Goal: Task Accomplishment & Management: Complete application form

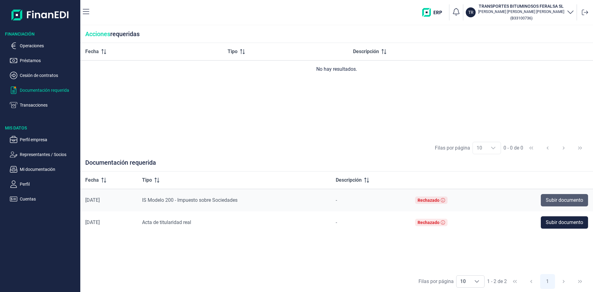
click at [559, 199] on span "Subir documento" at bounding box center [563, 199] width 37 height 7
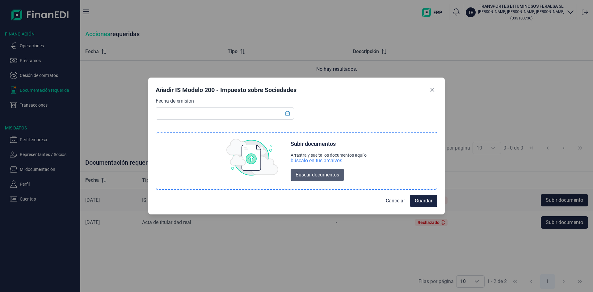
click at [318, 173] on span "Buscar documentos" at bounding box center [317, 174] width 44 height 7
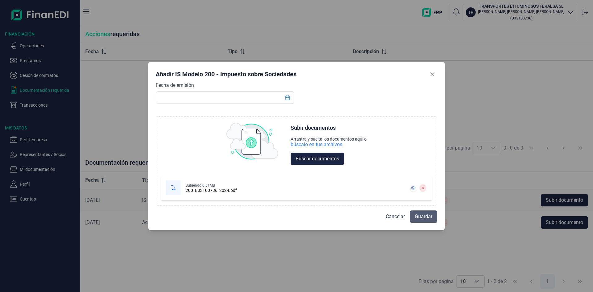
click at [422, 219] on span "Guardar" at bounding box center [423, 216] width 18 height 7
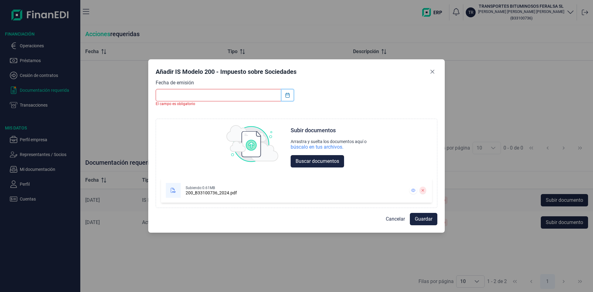
click at [288, 96] on icon "Choose Date" at bounding box center [287, 95] width 5 height 5
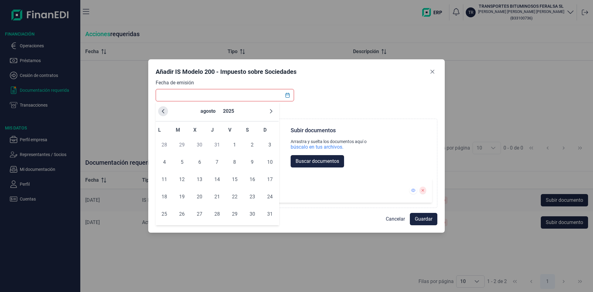
click at [163, 111] on icon "Previous Month" at bounding box center [162, 111] width 5 height 5
click at [219, 182] on span "17" at bounding box center [217, 179] width 12 height 12
type input "[DATE]"
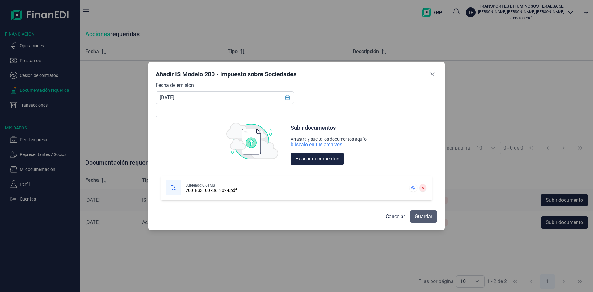
click at [431, 218] on span "Guardar" at bounding box center [423, 216] width 18 height 7
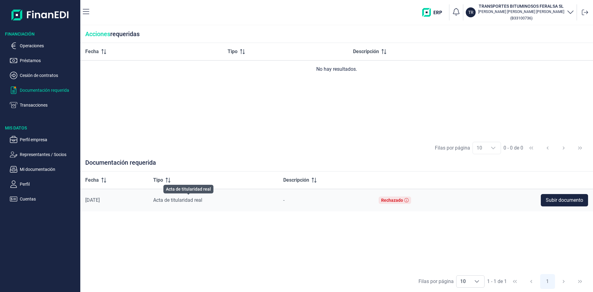
click at [170, 200] on span "Acta de titularidad real" at bounding box center [177, 200] width 49 height 6
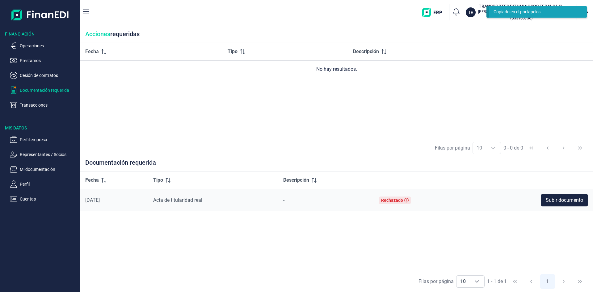
click at [513, 12] on div "Copiado en el portapeles" at bounding box center [535, 12] width 84 height 6
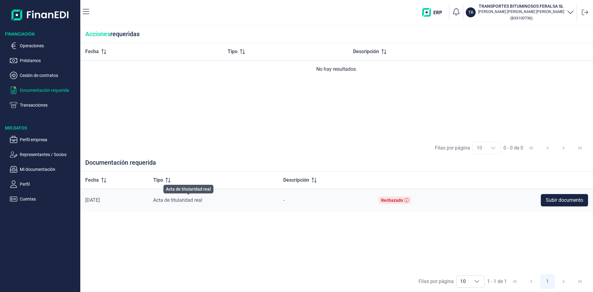
click at [195, 201] on span "Acta de titularidad real" at bounding box center [177, 200] width 49 height 6
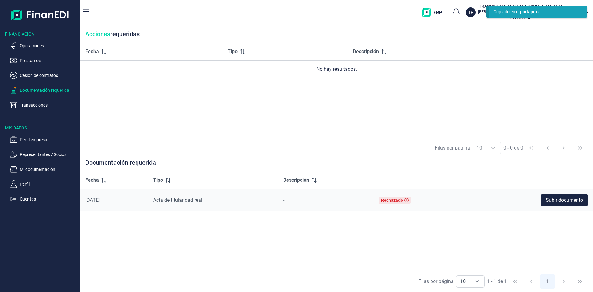
click at [510, 11] on div "Copiado en el portapeles" at bounding box center [535, 12] width 84 height 6
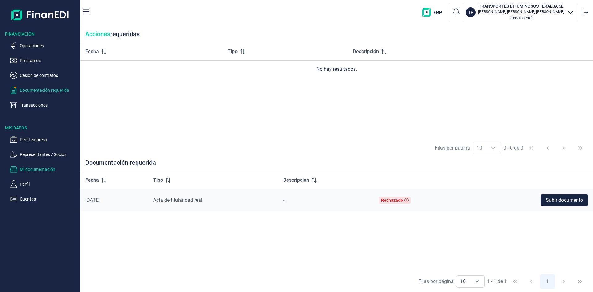
click at [49, 171] on p "Mi documentación" at bounding box center [49, 168] width 58 height 7
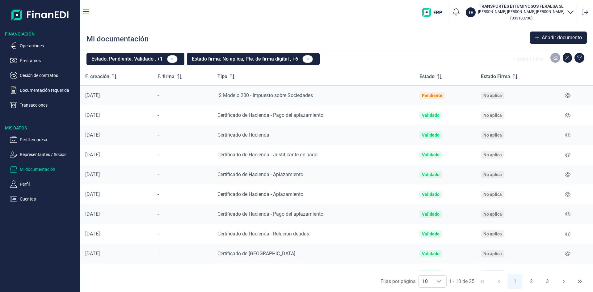
click at [49, 171] on p "Mi documentación" at bounding box center [49, 168] width 58 height 7
